Goal: Find specific page/section: Find specific page/section

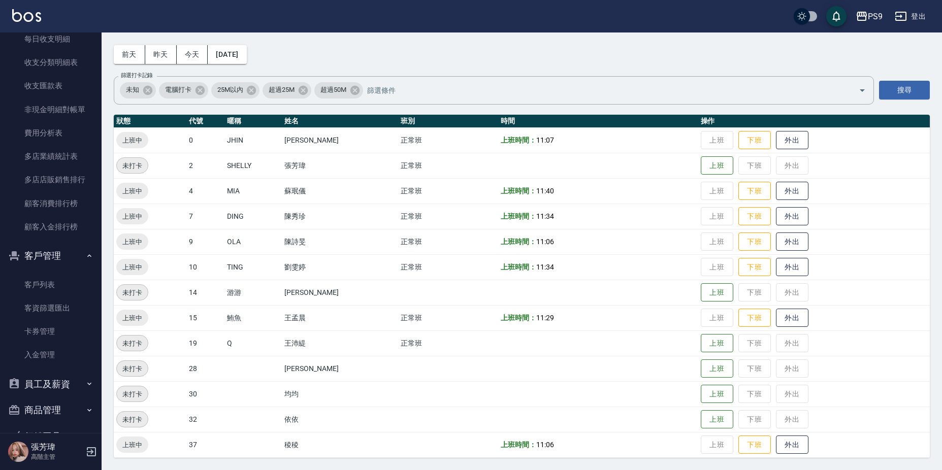
scroll to position [1212, 0]
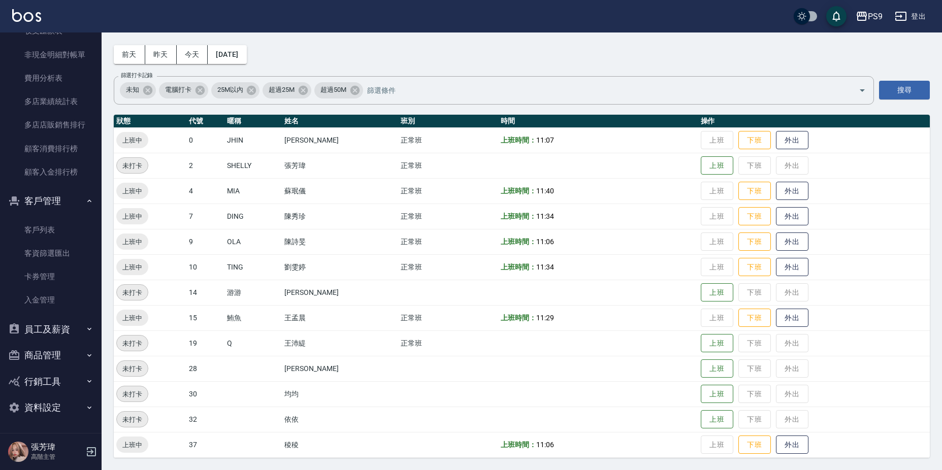
click at [59, 241] on link "客戶列表" at bounding box center [50, 229] width 93 height 23
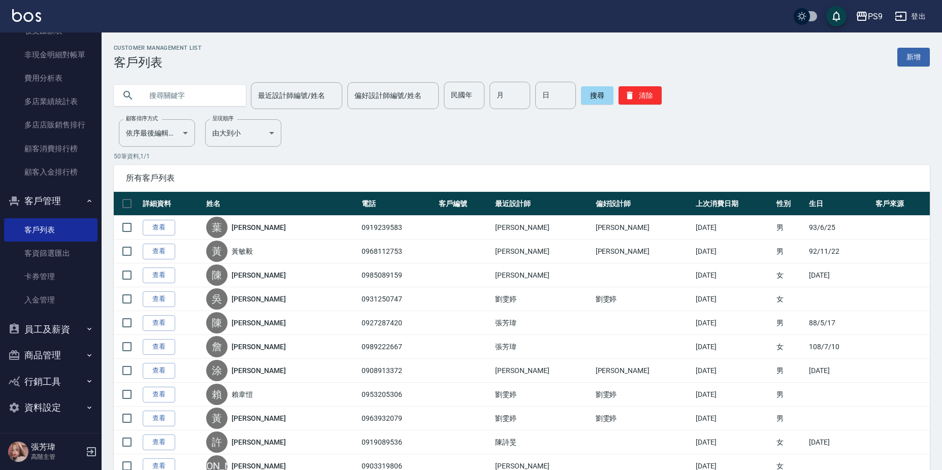
click at [156, 90] on input "text" at bounding box center [190, 95] width 96 height 27
type input "[PERSON_NAME]"
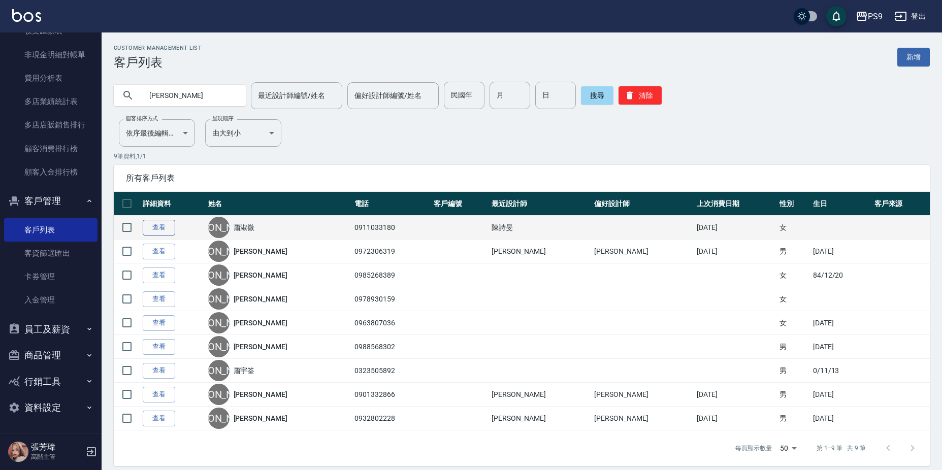
click at [168, 225] on link "查看" at bounding box center [159, 228] width 33 height 16
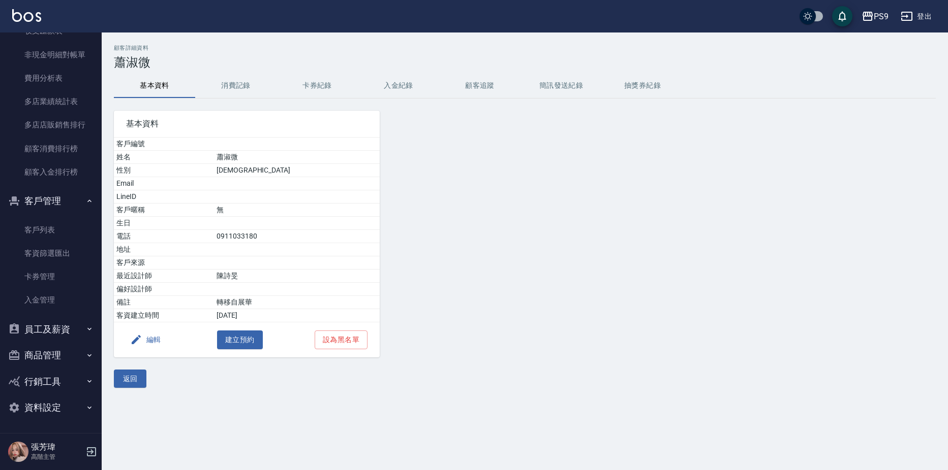
click at [392, 78] on button "入金紀錄" at bounding box center [398, 86] width 81 height 24
